Goal: Task Accomplishment & Management: Complete application form

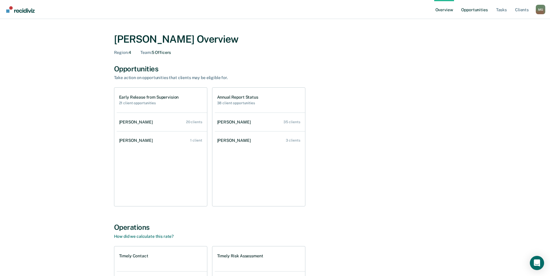
click at [481, 12] on link "Opportunities" at bounding box center [474, 9] width 29 height 19
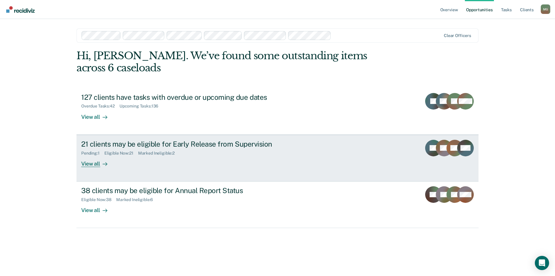
click at [96, 156] on div "View all" at bounding box center [97, 162] width 33 height 12
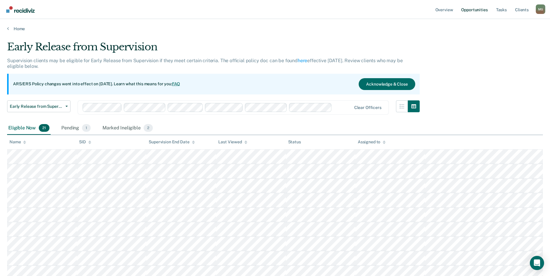
click at [475, 11] on link "Opportunities" at bounding box center [474, 9] width 29 height 19
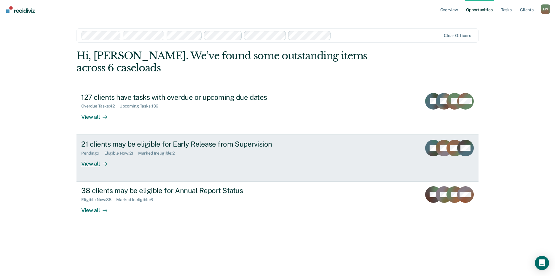
click at [164, 151] on div "Marked Ineligible : 2" at bounding box center [158, 153] width 41 height 5
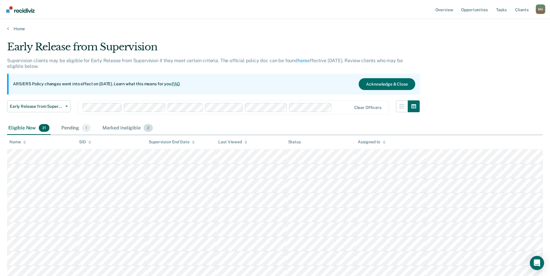
click at [146, 128] on span "2" at bounding box center [148, 128] width 9 height 8
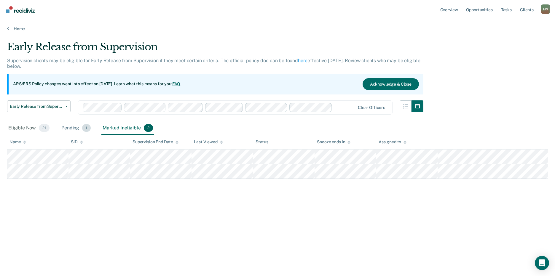
click at [86, 129] on span "1" at bounding box center [86, 128] width 9 height 8
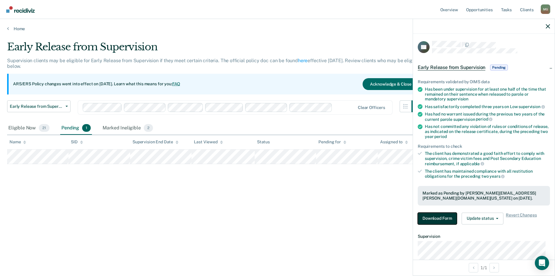
click at [433, 217] on button "Download Form" at bounding box center [436, 219] width 39 height 12
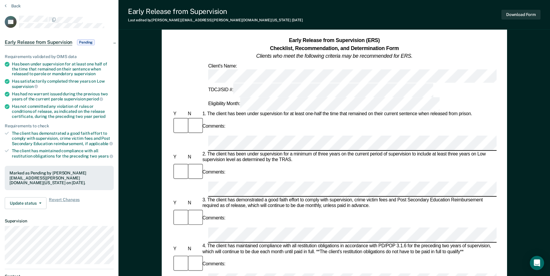
scroll to position [30, 0]
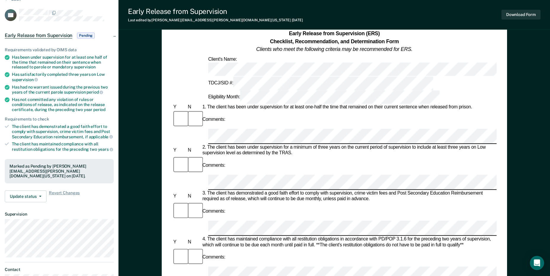
click at [409, 156] on div "Comments:" at bounding box center [334, 165] width 324 height 19
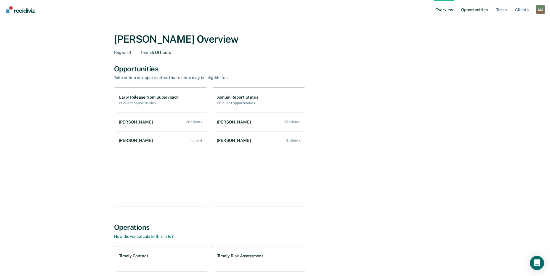
click at [480, 11] on link "Opportunities" at bounding box center [474, 9] width 29 height 19
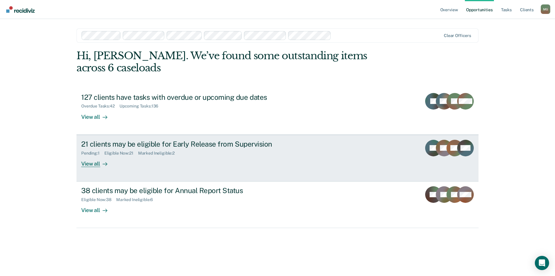
click at [93, 151] on div "Pending : 1" at bounding box center [92, 153] width 23 height 5
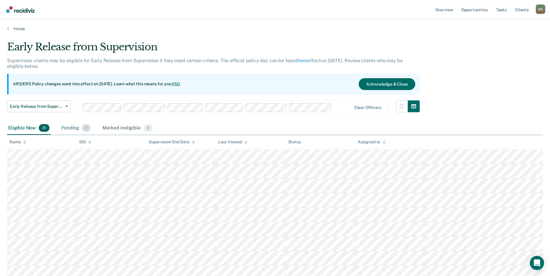
click at [69, 126] on div "Pending 1" at bounding box center [76, 128] width 32 height 13
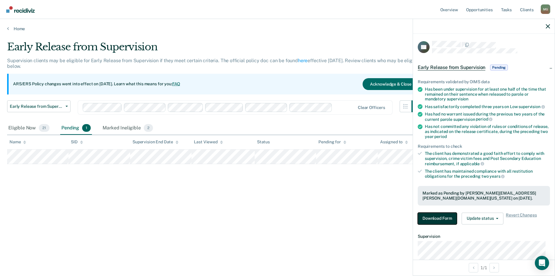
click at [439, 215] on button "Download Form" at bounding box center [436, 219] width 39 height 12
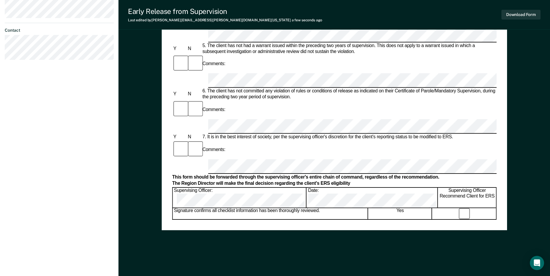
scroll to position [270, 0]
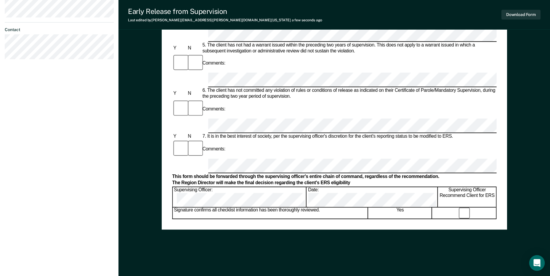
click at [536, 261] on icon "Open Intercom Messenger" at bounding box center [536, 263] width 7 height 8
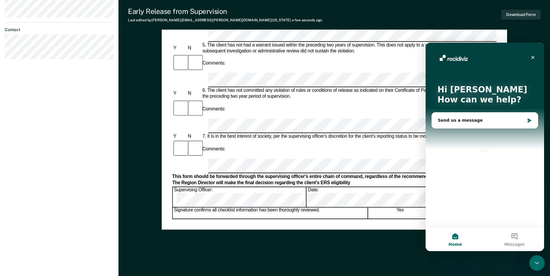
scroll to position [0, 0]
click at [533, 57] on icon "Close" at bounding box center [533, 57] width 5 height 5
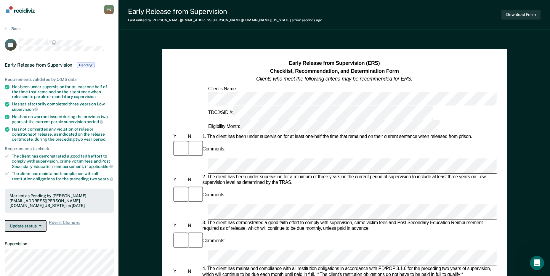
click at [40, 225] on icon "button" at bounding box center [40, 225] width 2 height 1
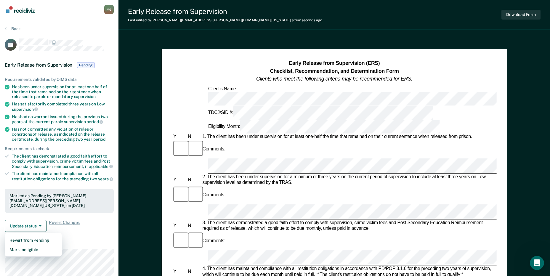
click at [93, 240] on article "DP Early Release from Supervision Pending Requirements validated by OIMS data H…" at bounding box center [59, 184] width 109 height 290
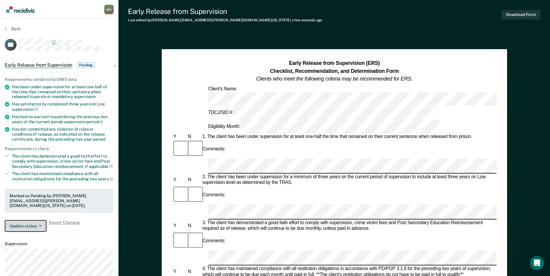
click at [44, 228] on button "Update status" at bounding box center [26, 226] width 42 height 12
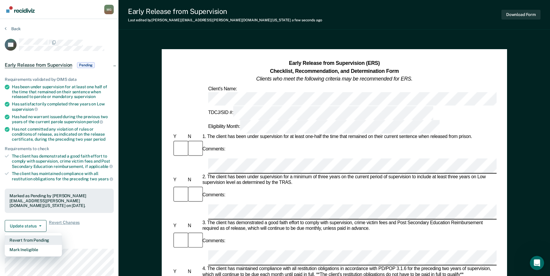
click at [45, 240] on button "Revert from Pending" at bounding box center [33, 239] width 57 height 9
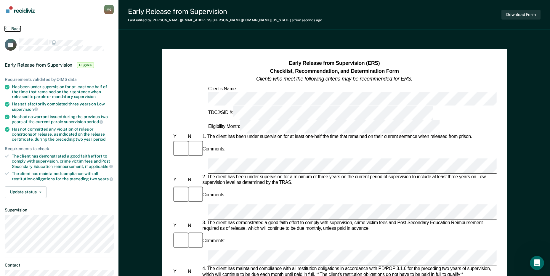
click at [15, 27] on button "Back" at bounding box center [13, 28] width 16 height 5
click at [527, 16] on button "Download Form" at bounding box center [521, 15] width 39 height 10
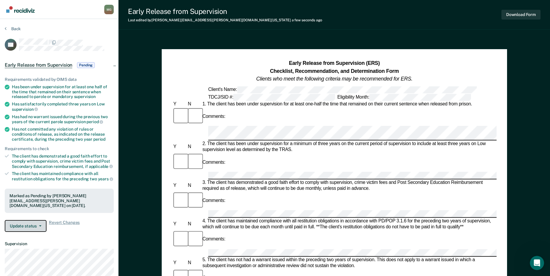
click at [42, 226] on button "Update status" at bounding box center [26, 226] width 42 height 12
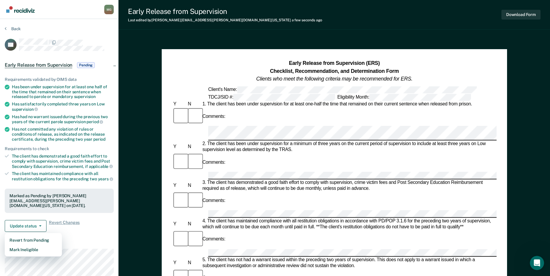
click at [88, 230] on div "Update status Revert from Pending Mark Ineligible Revert Changes" at bounding box center [59, 226] width 109 height 12
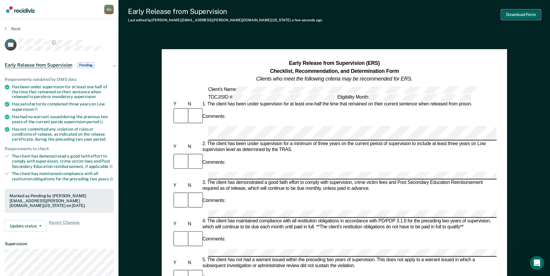
click at [529, 16] on button "Download Form" at bounding box center [521, 15] width 39 height 10
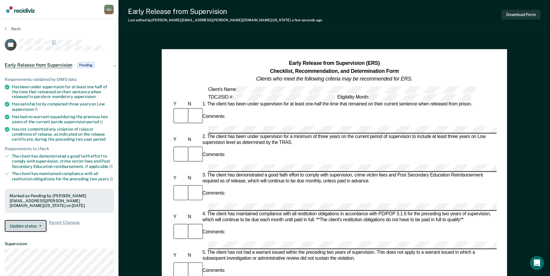
click at [42, 225] on button "Update status" at bounding box center [26, 226] width 42 height 12
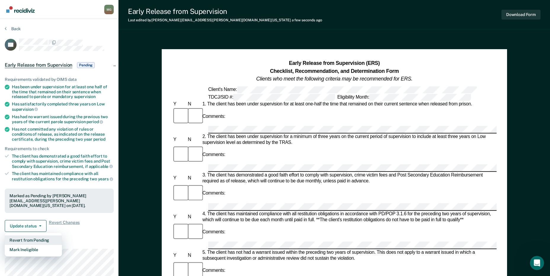
click at [44, 240] on button "Revert from Pending" at bounding box center [33, 239] width 57 height 9
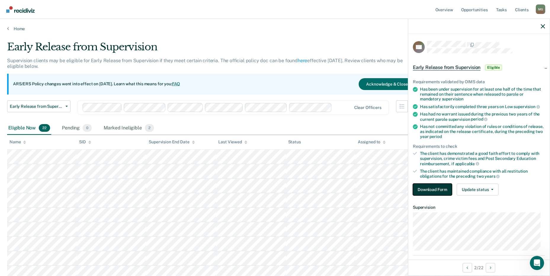
click at [437, 188] on button "Download Form" at bounding box center [432, 190] width 39 height 12
